Goal: Check status: Check status

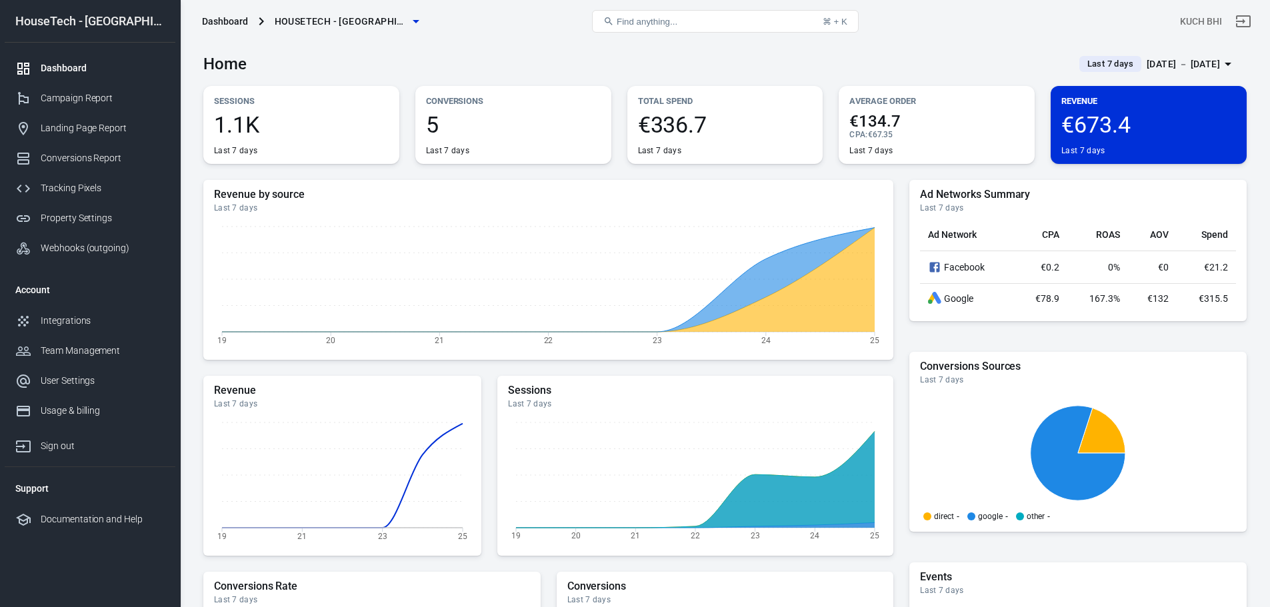
click at [1097, 64] on span "Last 7 days" at bounding box center [1110, 63] width 57 height 13
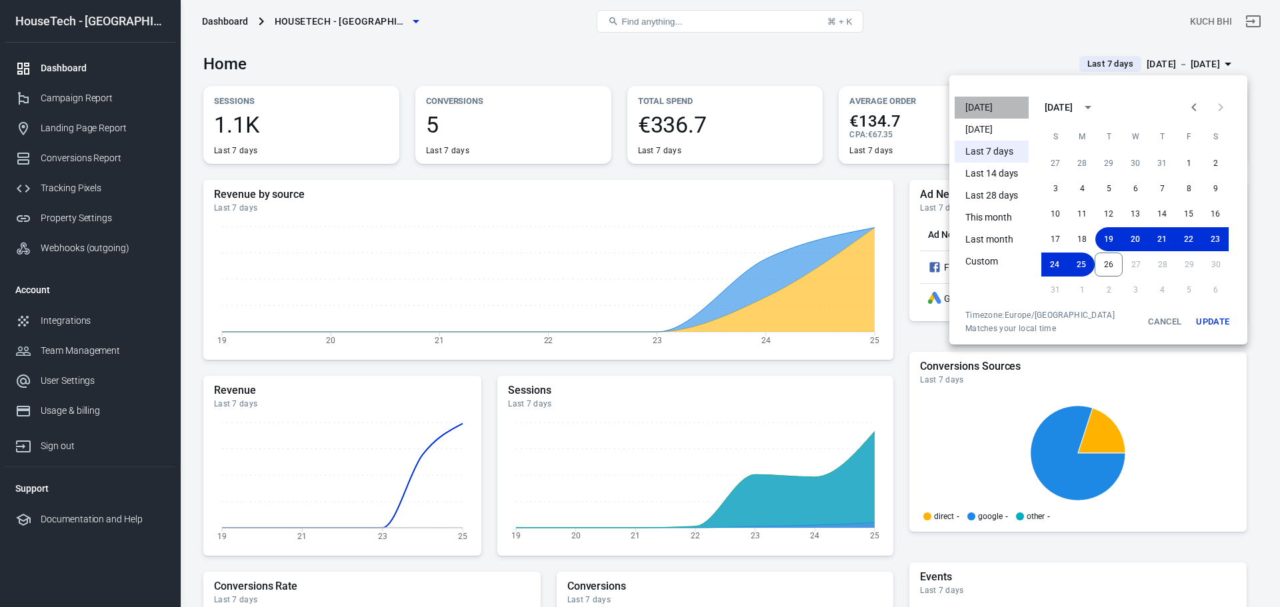
click at [995, 99] on li "[DATE]" at bounding box center [992, 108] width 74 height 22
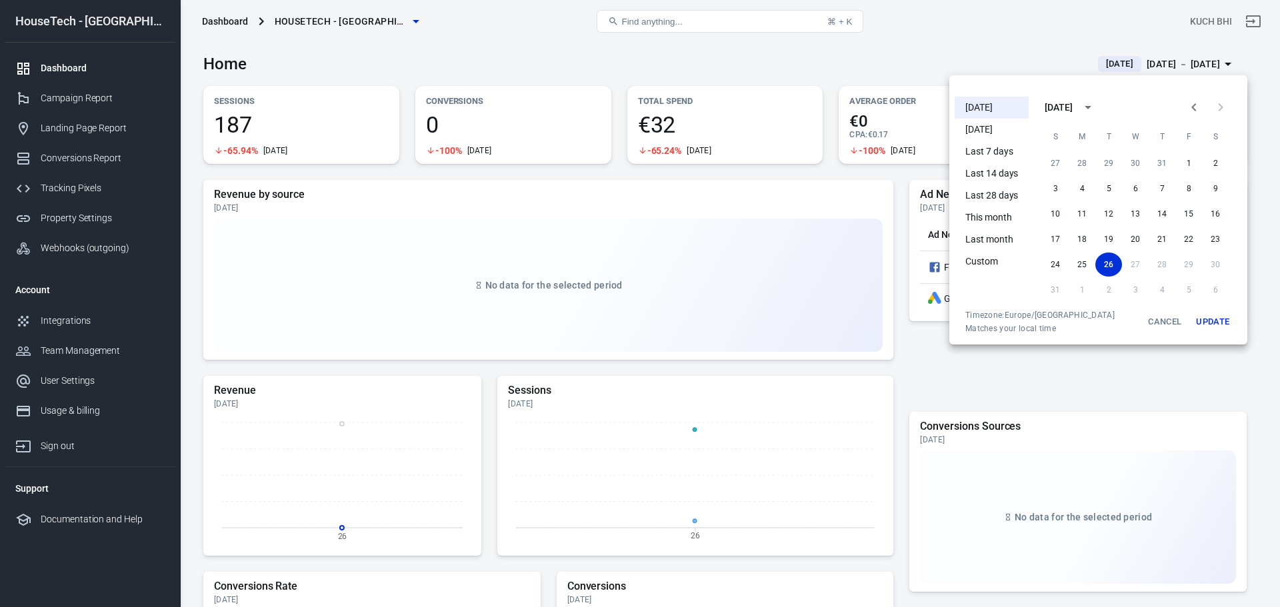
click at [786, 69] on div at bounding box center [640, 303] width 1280 height 607
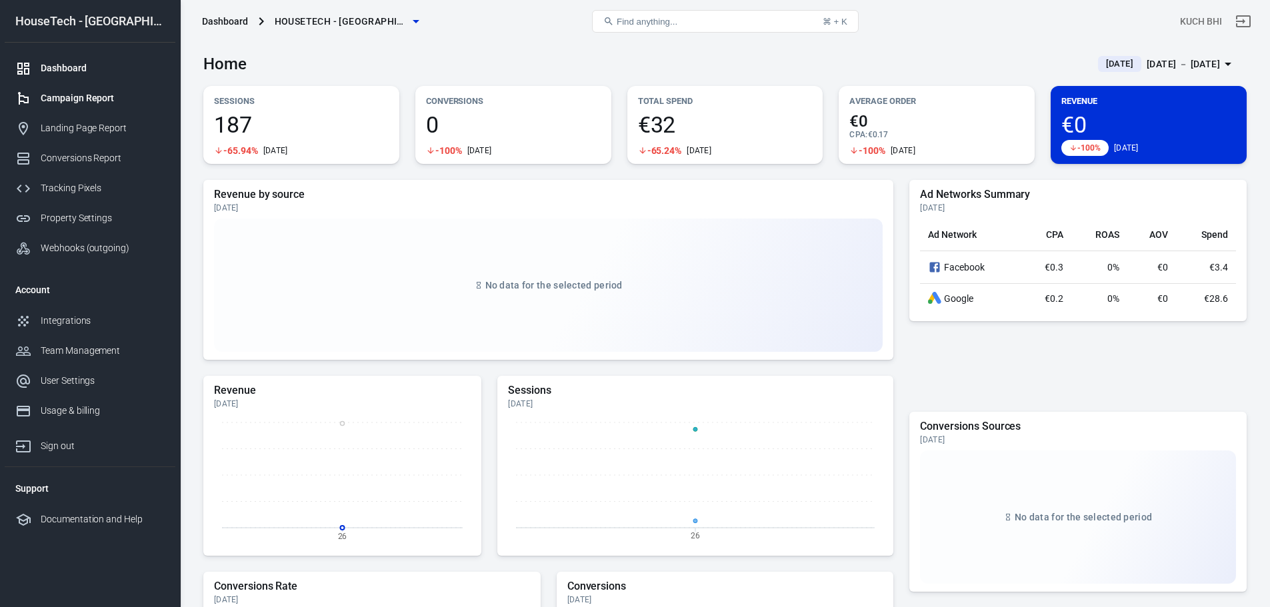
click at [105, 103] on div "Campaign Report" at bounding box center [103, 98] width 124 height 14
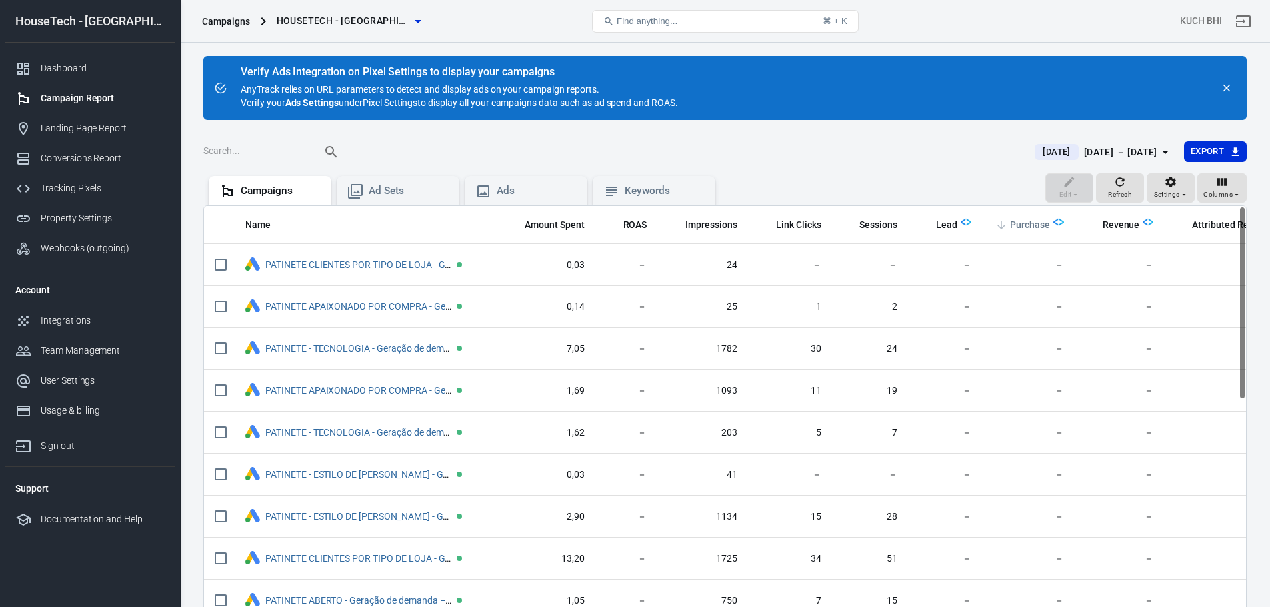
click at [1022, 223] on span "Purchase" at bounding box center [1030, 225] width 40 height 13
click at [1175, 186] on icon "button" at bounding box center [1170, 181] width 13 height 13
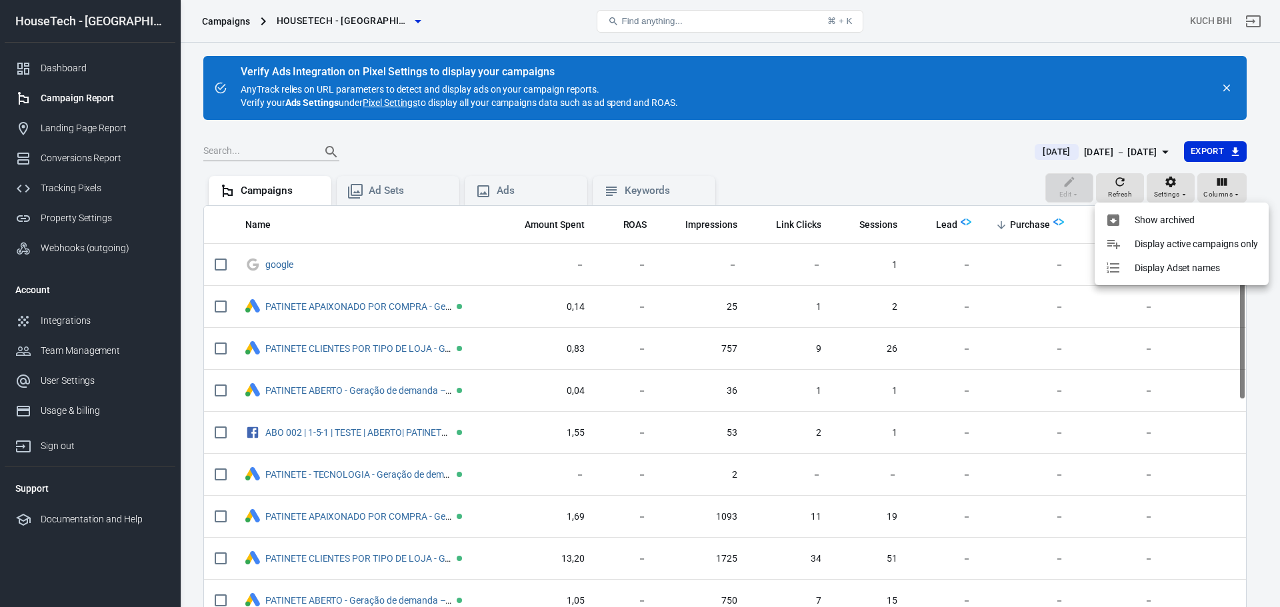
click at [1153, 233] on li "Display active campaigns only" at bounding box center [1182, 244] width 174 height 24
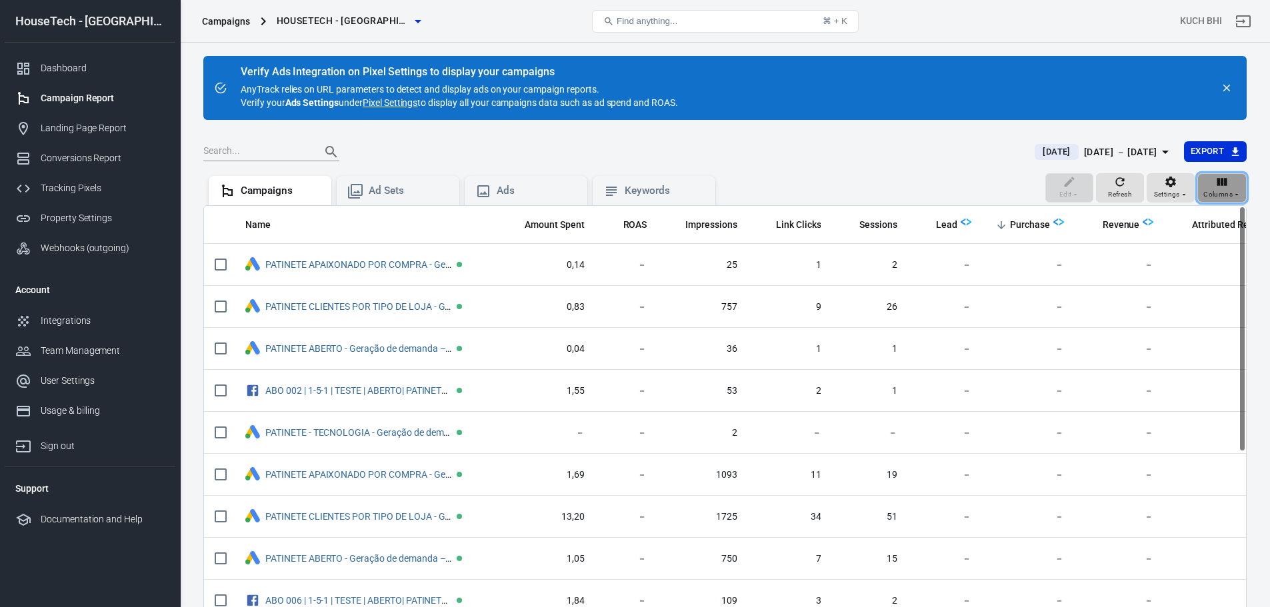
click at [1210, 197] on span "Columns" at bounding box center [1217, 195] width 29 height 12
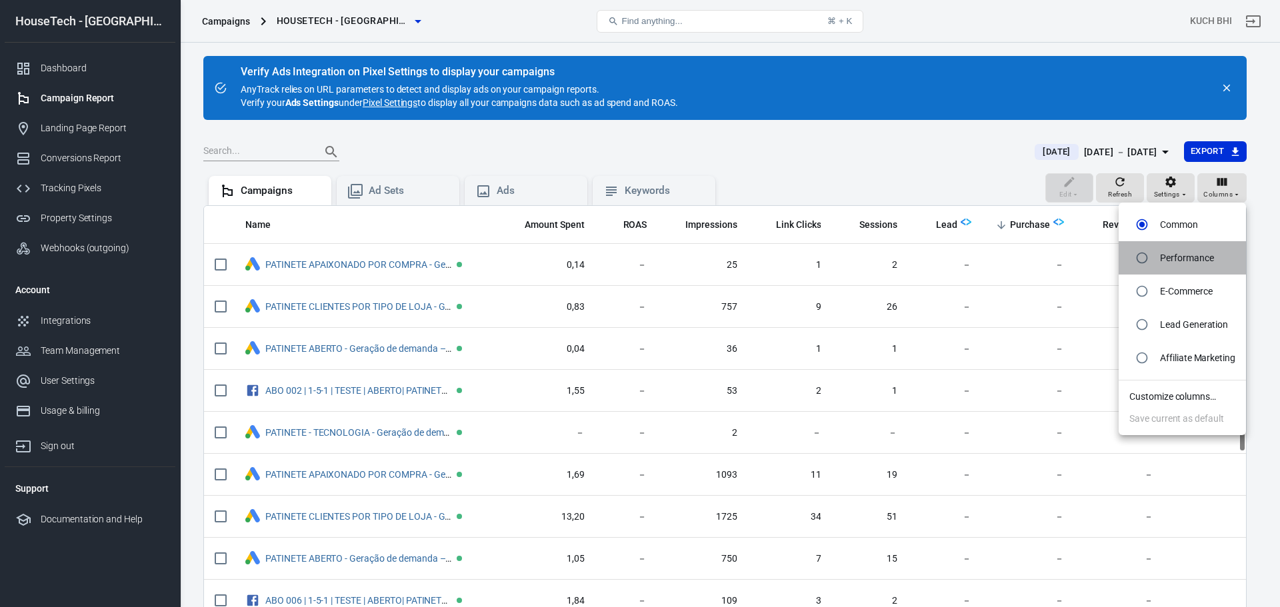
click at [1169, 243] on li "Performance" at bounding box center [1182, 257] width 127 height 33
radio input "false"
radio input "true"
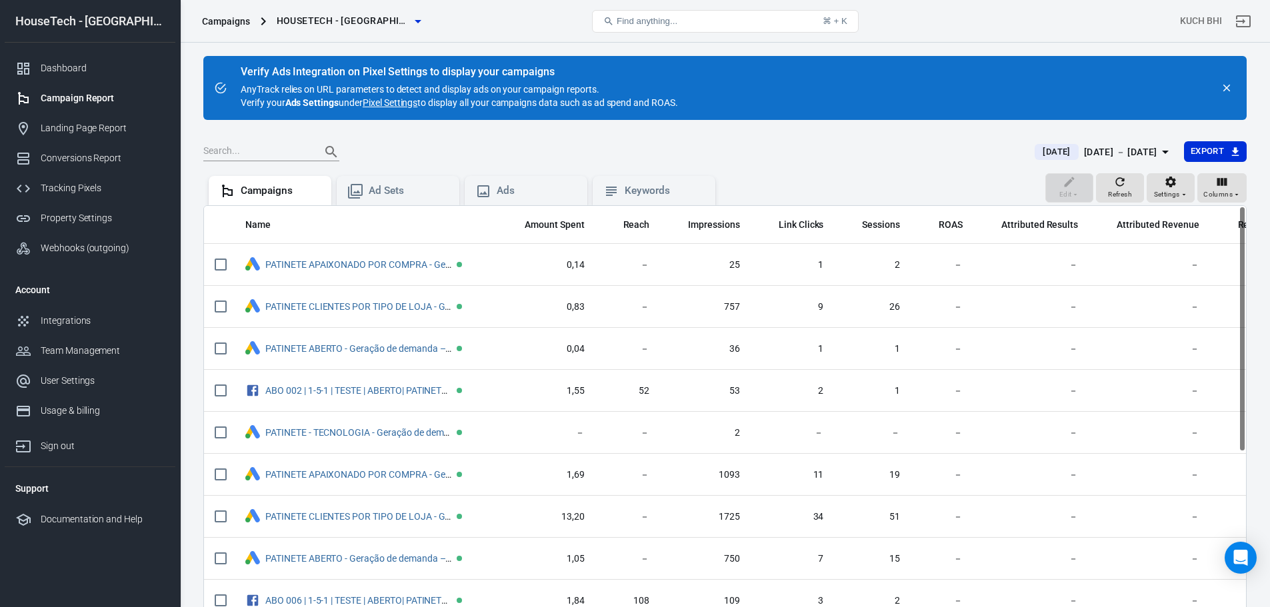
click at [1037, 154] on span "[DATE]" at bounding box center [1056, 151] width 38 height 13
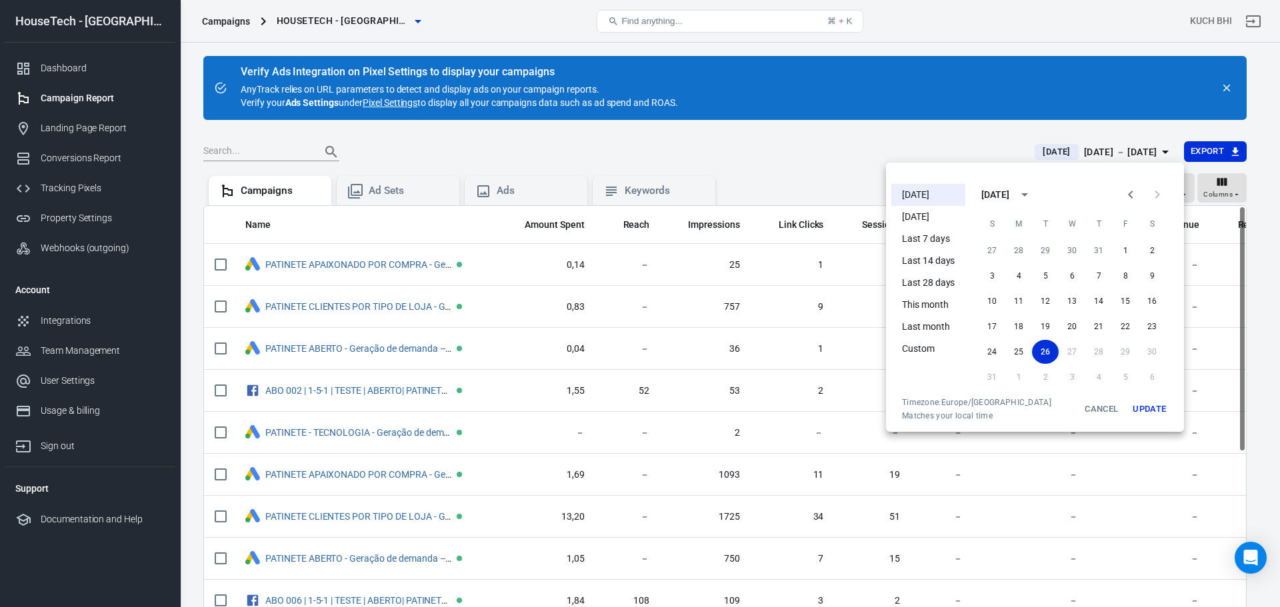
click at [483, 149] on div at bounding box center [640, 303] width 1280 height 607
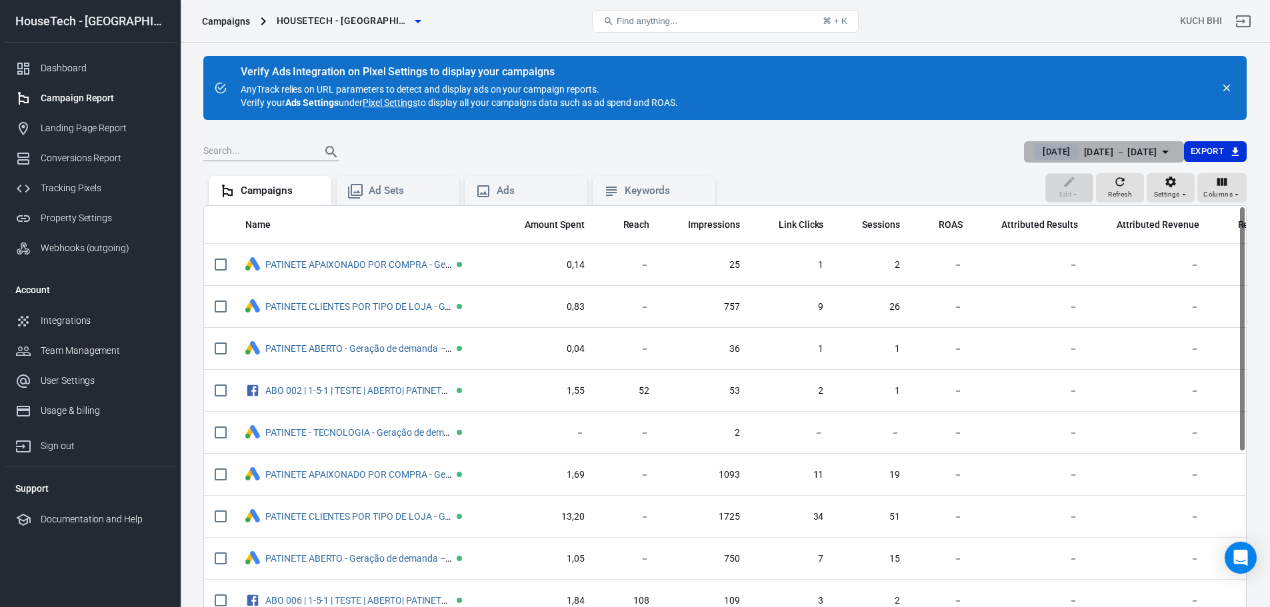
click at [1084, 157] on div "[DATE] － [DATE]" at bounding box center [1120, 152] width 73 height 17
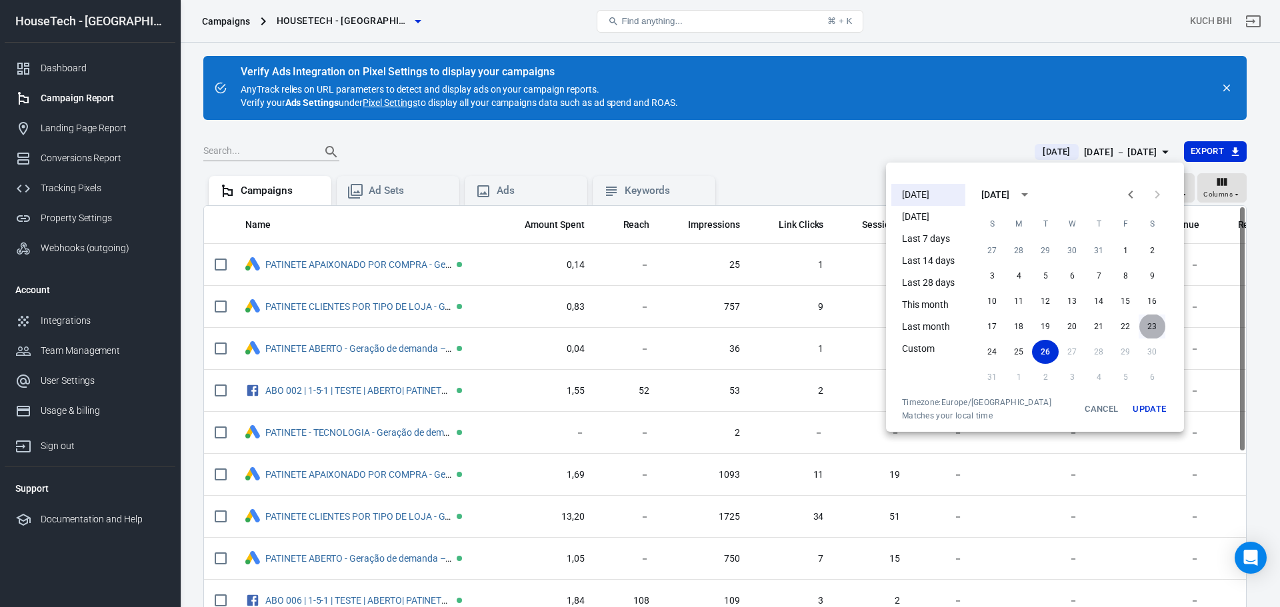
click at [1149, 328] on button "23" at bounding box center [1152, 327] width 27 height 24
click at [1155, 407] on button "Update" at bounding box center [1149, 409] width 43 height 24
